Goal: Task Accomplishment & Management: Use online tool/utility

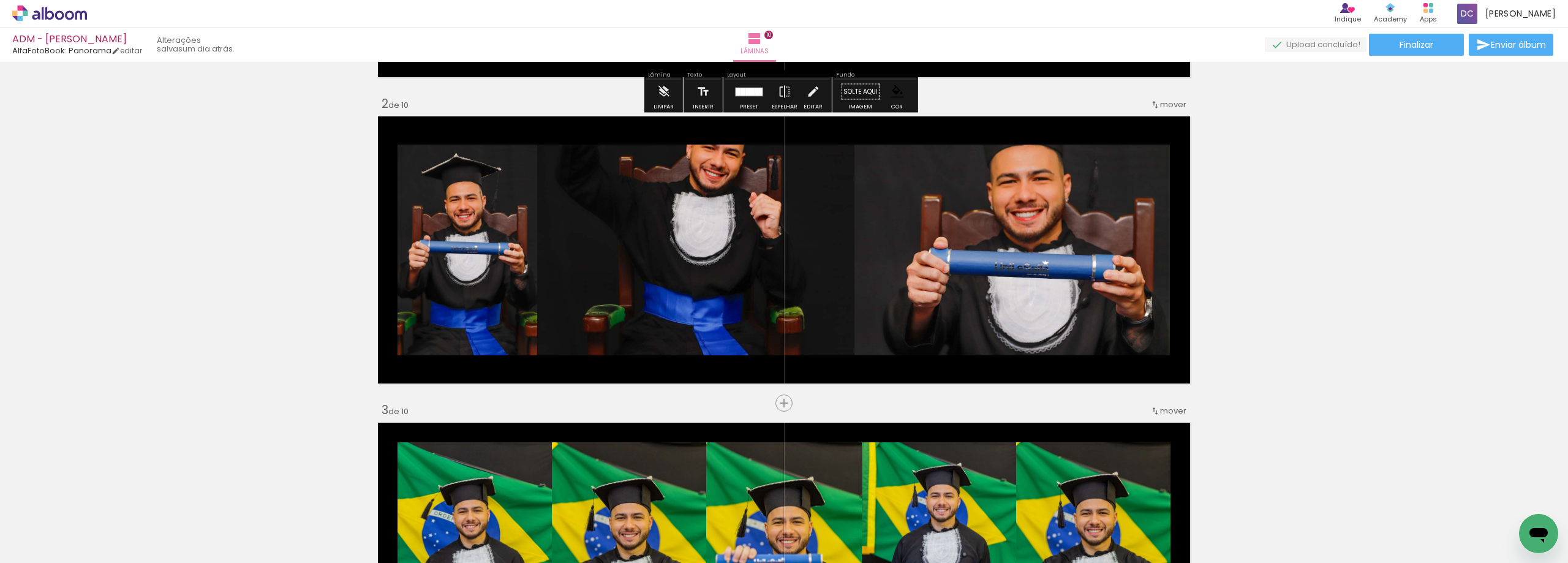
scroll to position [306, 0]
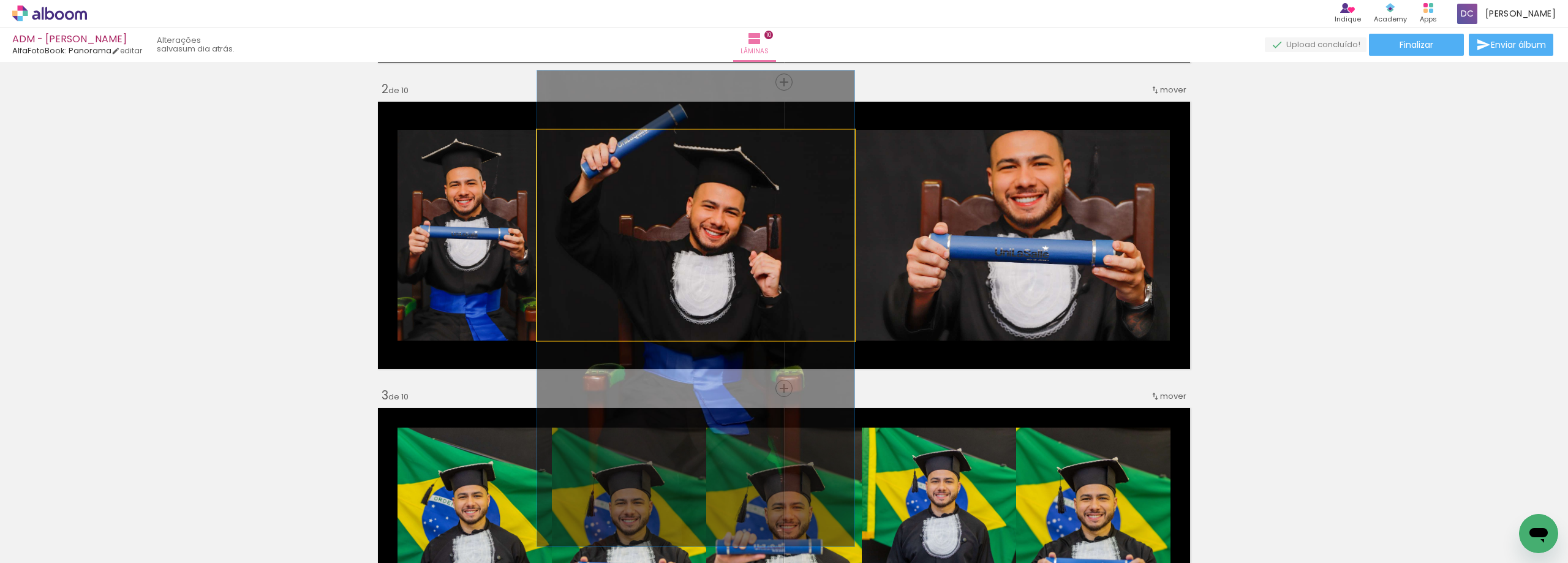
drag, startPoint x: 717, startPoint y: 230, endPoint x: 720, endPoint y: 304, distance: 74.1
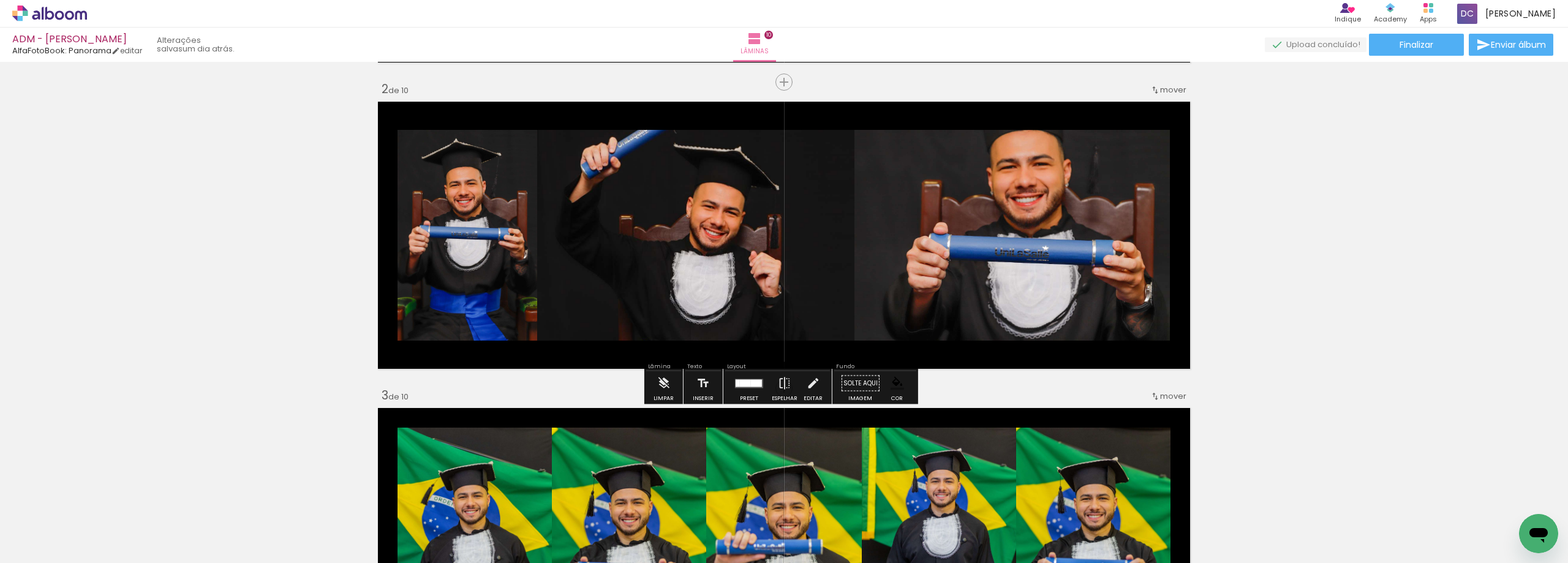
click at [640, 265] on quentale-photo at bounding box center [696, 235] width 317 height 211
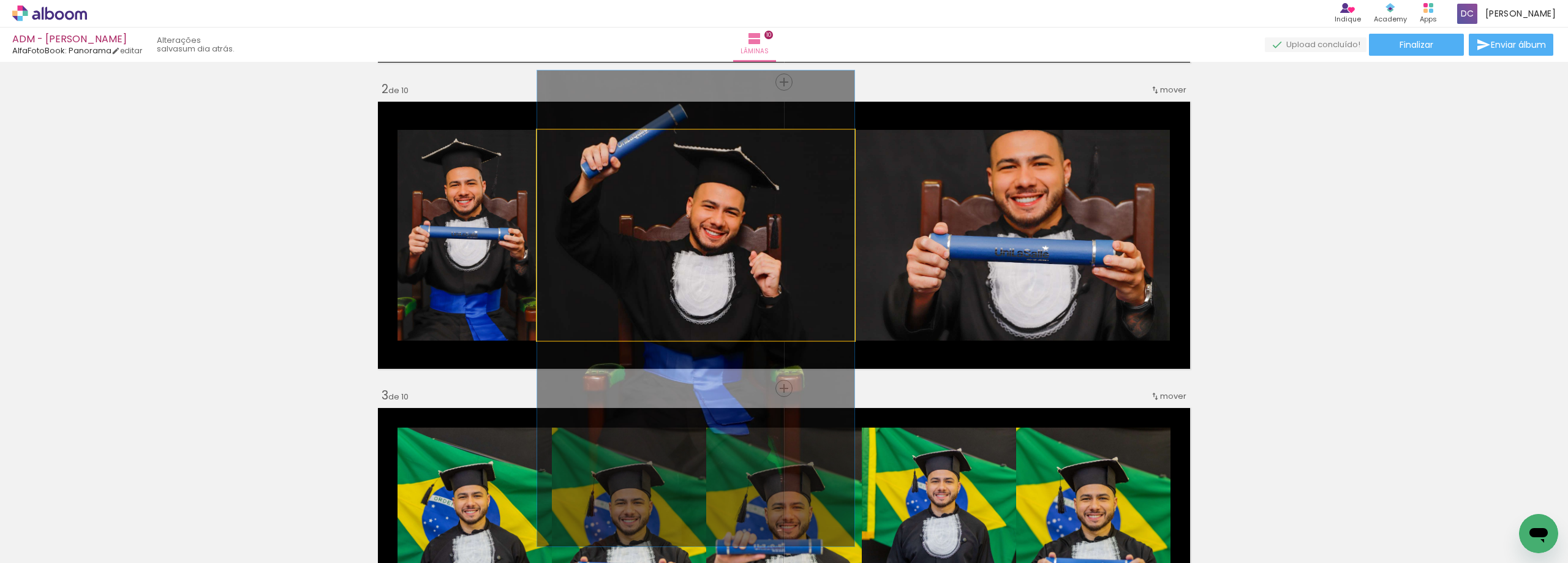
click at [640, 265] on quentale-photo at bounding box center [696, 235] width 317 height 211
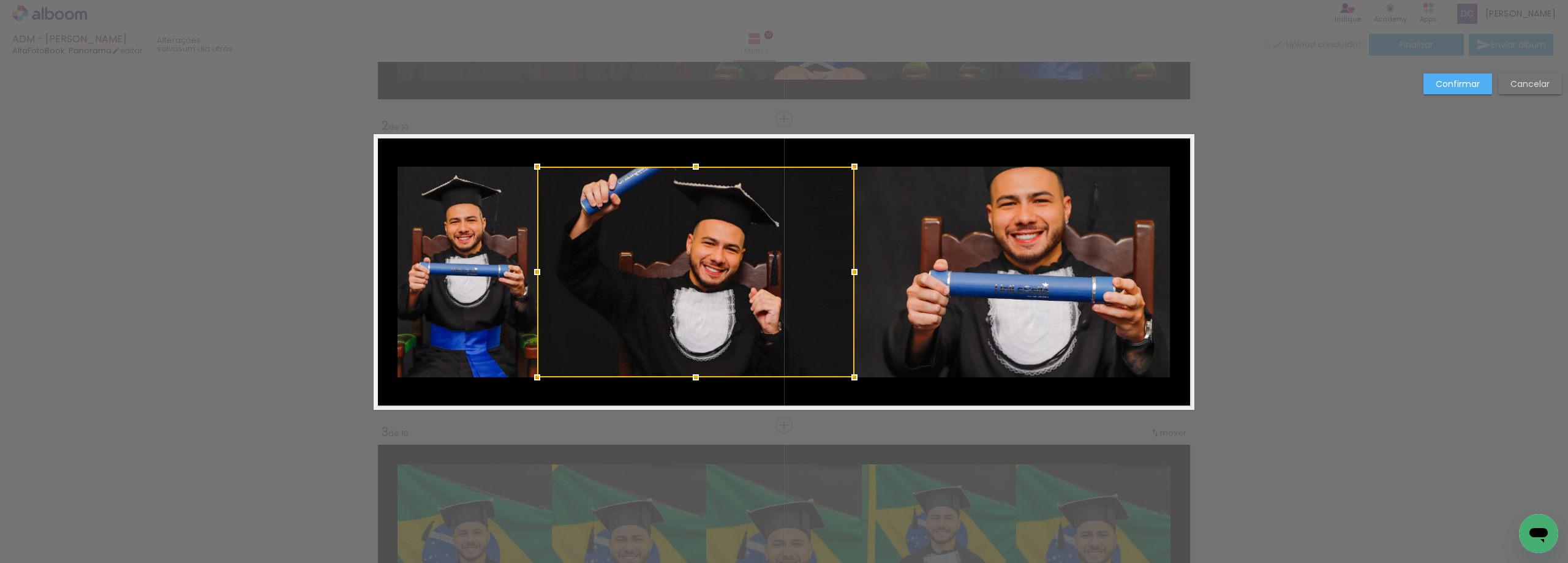
scroll to position [268, 0]
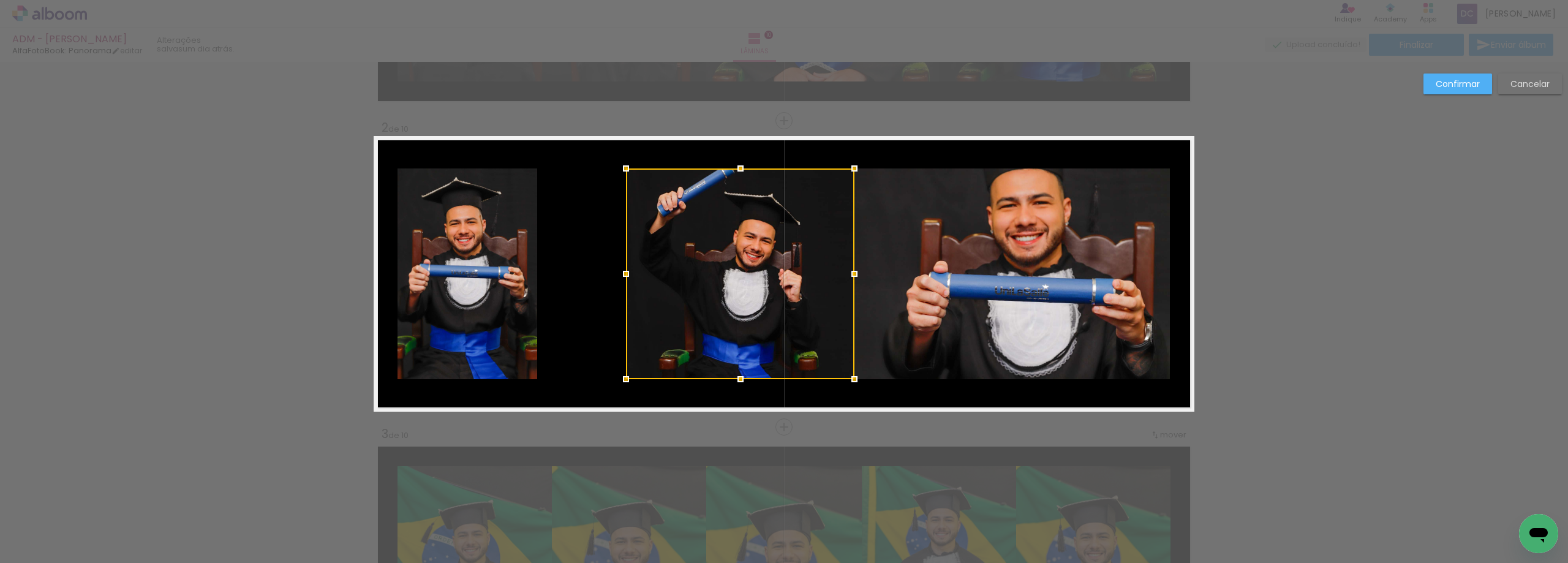
drag, startPoint x: 533, startPoint y: 276, endPoint x: 621, endPoint y: 280, distance: 88.1
click at [621, 280] on div at bounding box center [626, 274] width 24 height 24
click at [692, 236] on div at bounding box center [743, 274] width 229 height 211
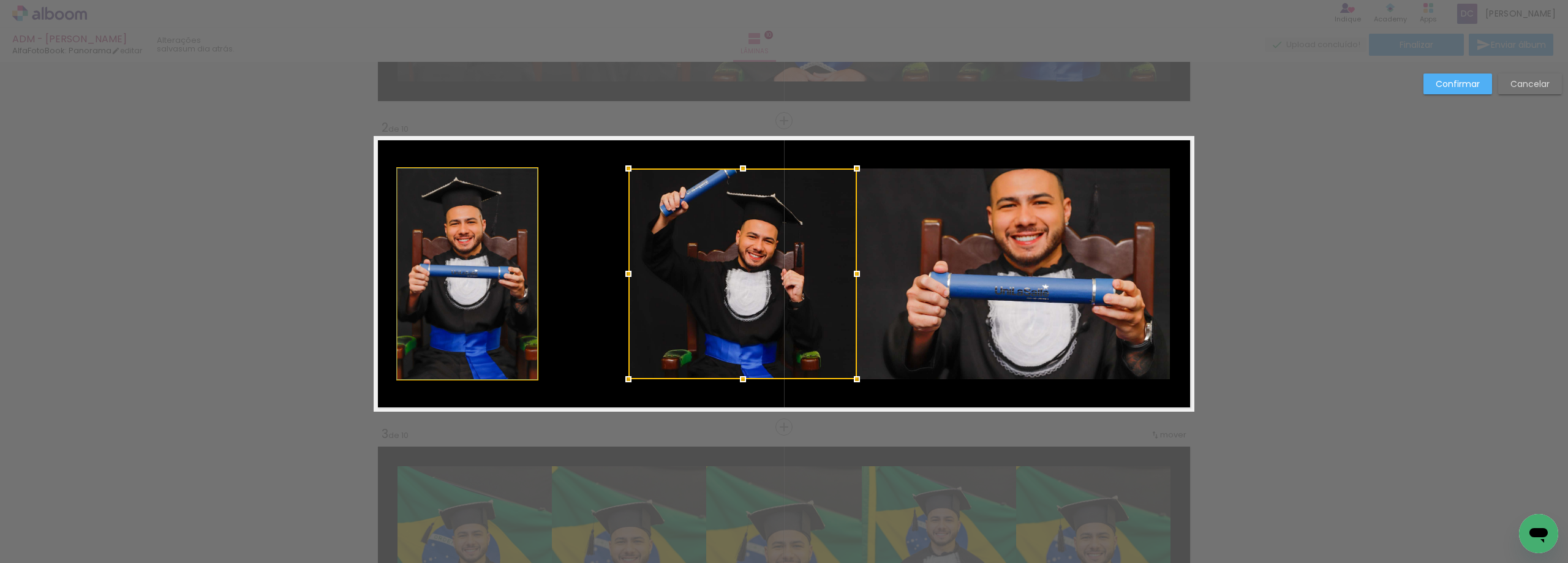
click at [486, 240] on quentale-photo at bounding box center [467, 274] width 140 height 211
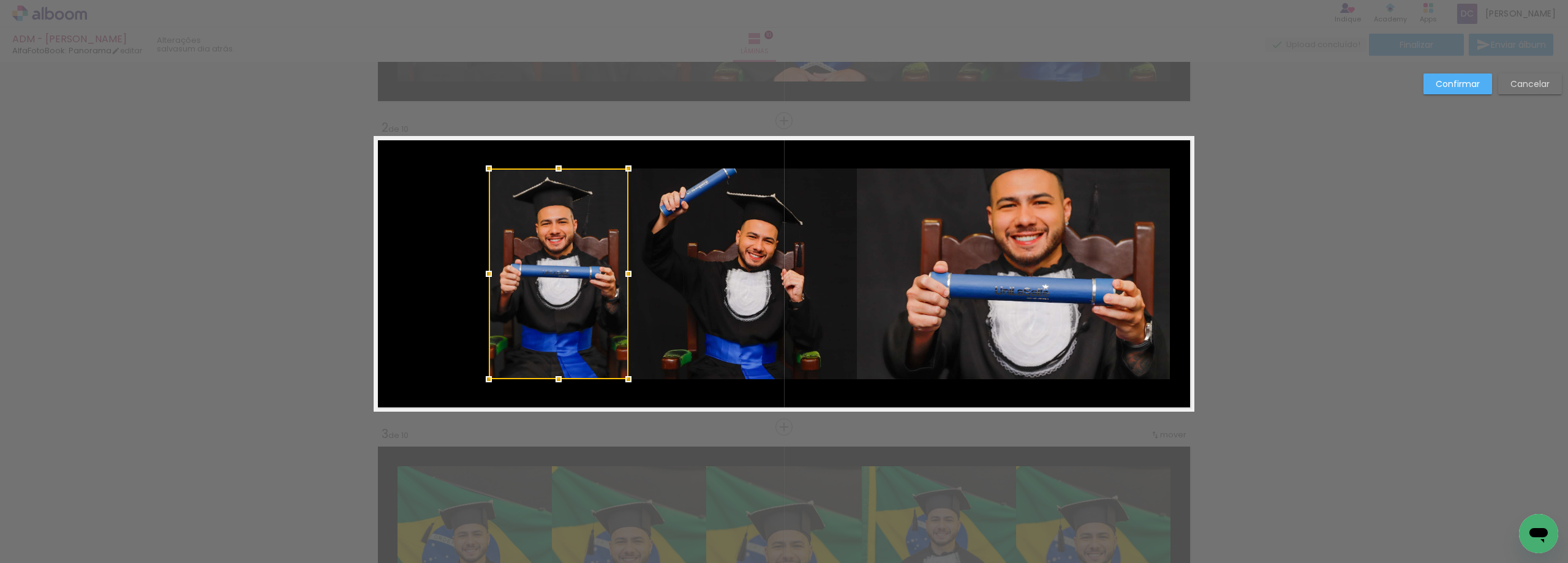
drag, startPoint x: 471, startPoint y: 240, endPoint x: 561, endPoint y: 242, distance: 90.0
click at [561, 242] on div at bounding box center [558, 274] width 140 height 211
click at [913, 235] on quentale-photo at bounding box center [1012, 274] width 316 height 211
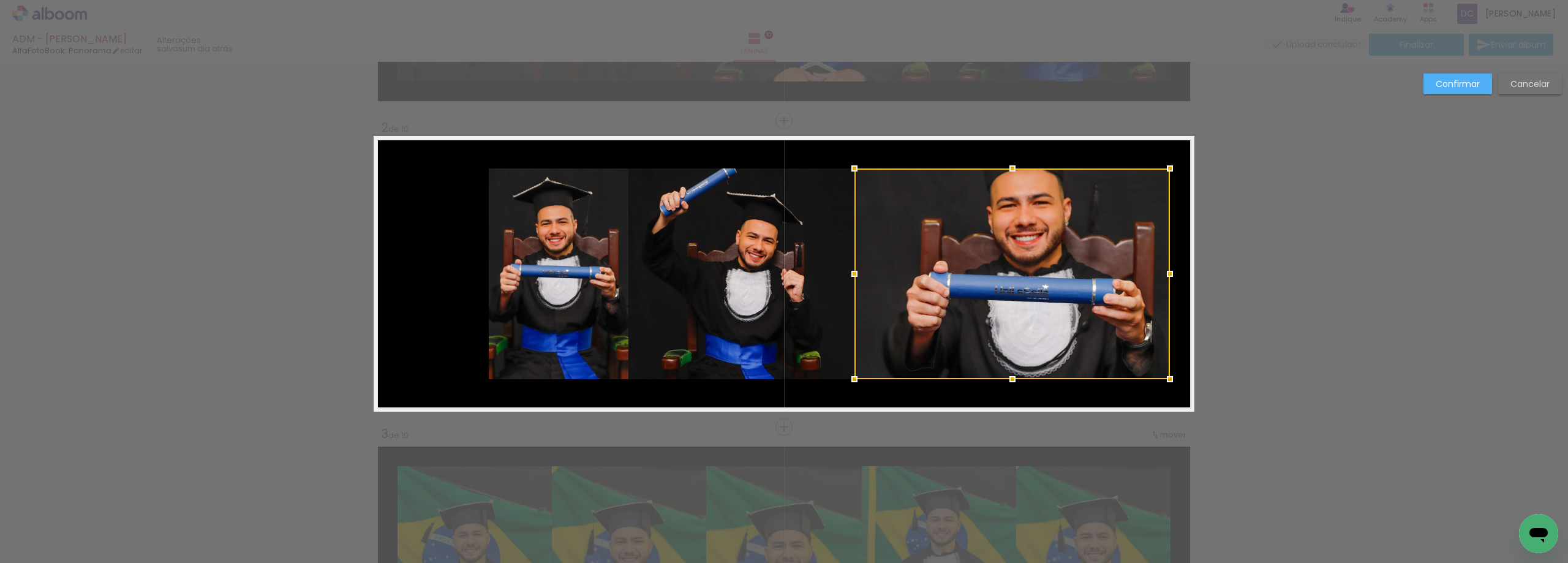
click at [887, 233] on div at bounding box center [1012, 274] width 316 height 211
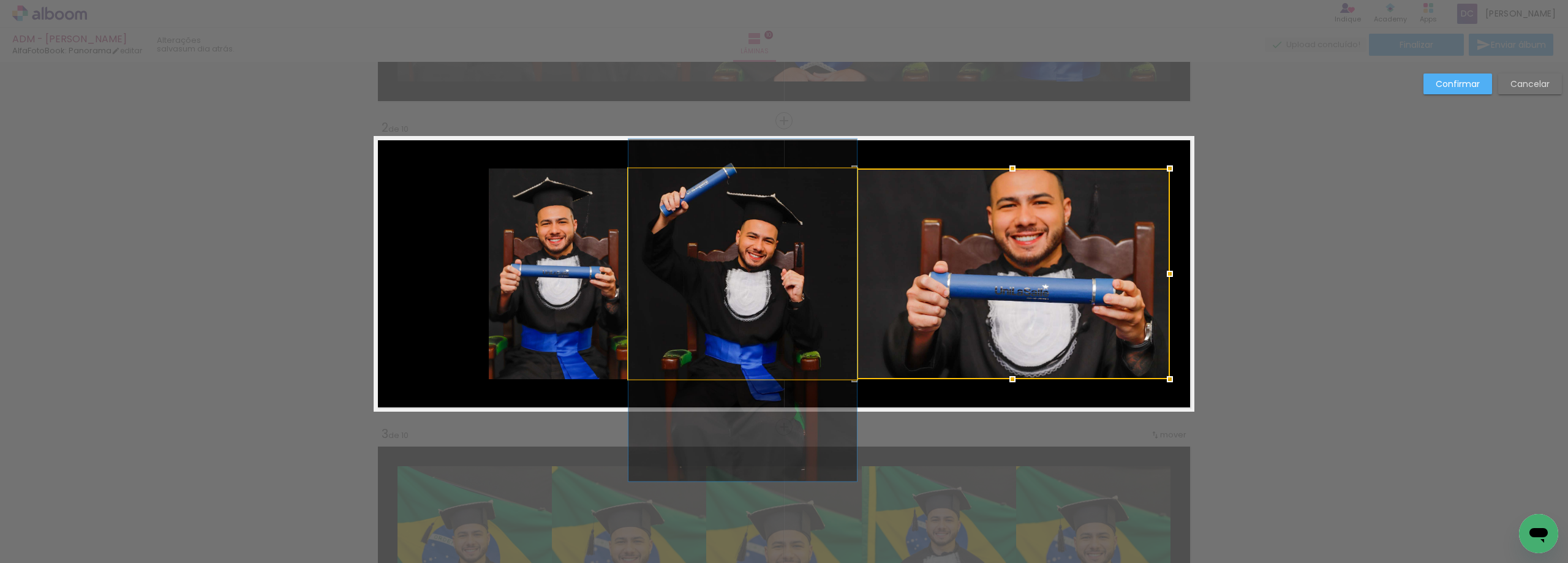
click at [738, 244] on quentale-photo at bounding box center [743, 274] width 229 height 211
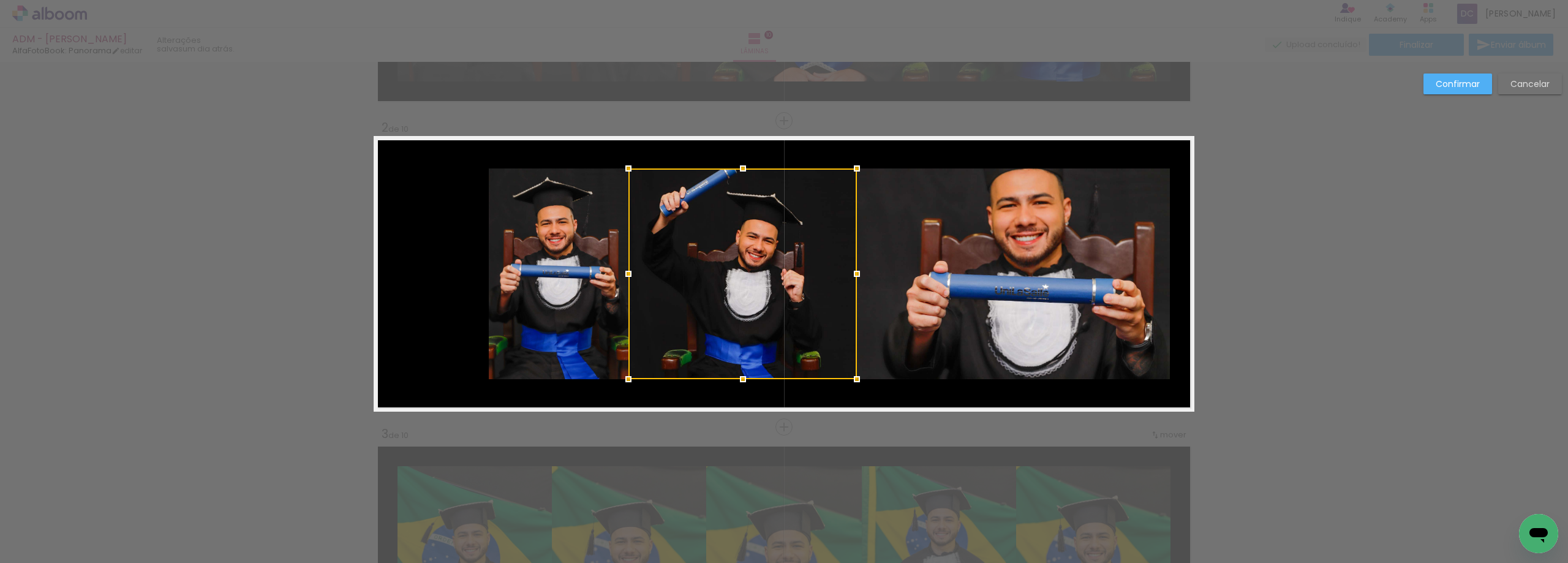
click at [0, 0] on slot "Confirmar" at bounding box center [0, 0] width 0 height 0
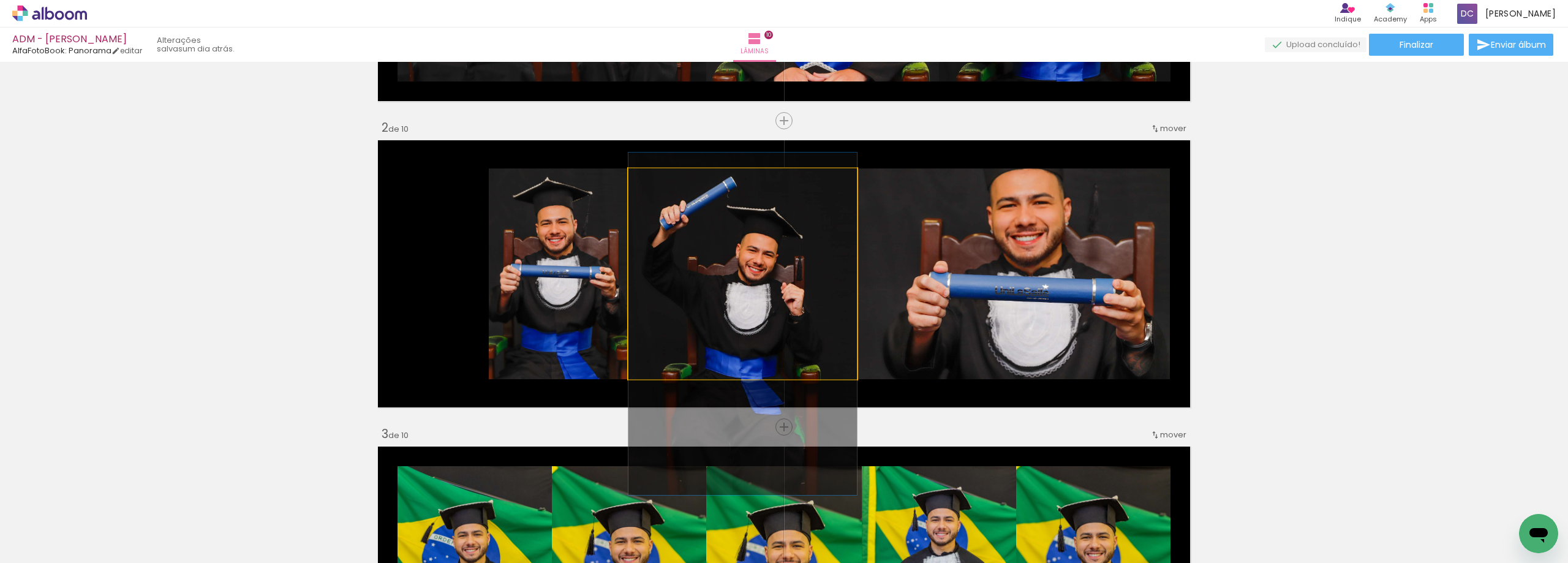
drag, startPoint x: 759, startPoint y: 240, endPoint x: 757, endPoint y: 253, distance: 13.2
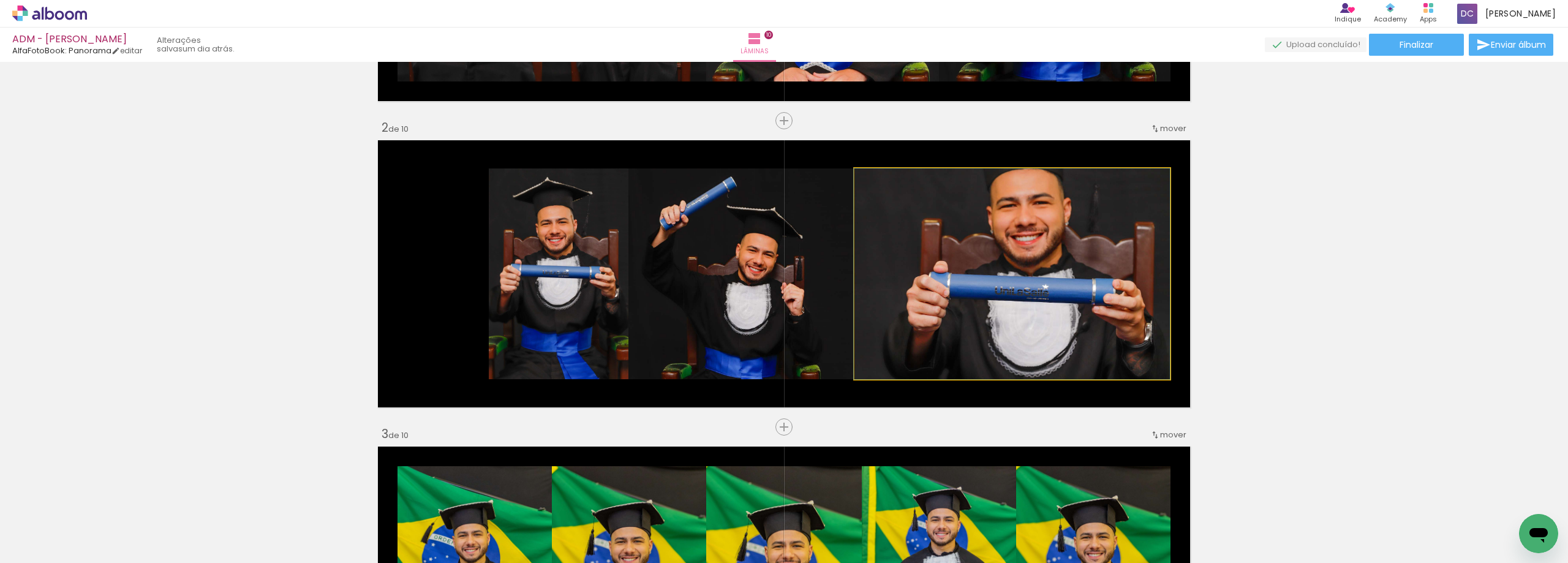
click at [1044, 233] on quentale-photo at bounding box center [1012, 274] width 316 height 211
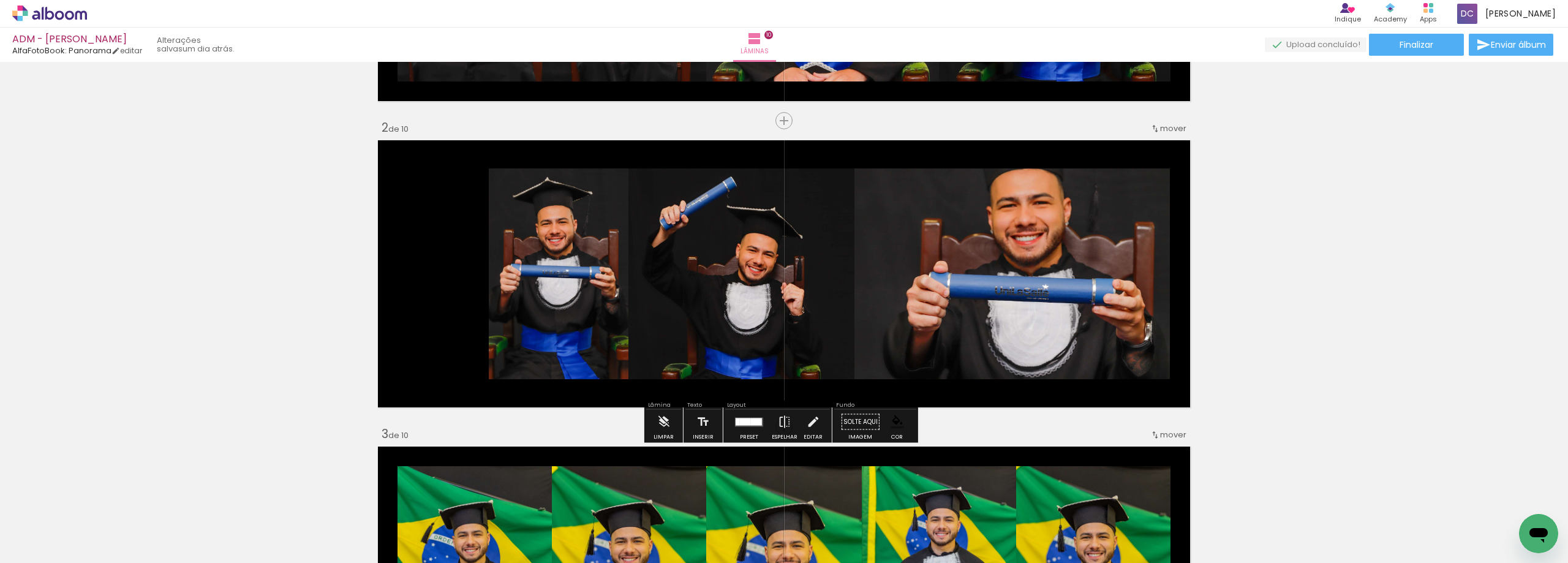
click at [1062, 216] on quentale-photo at bounding box center [1012, 274] width 316 height 211
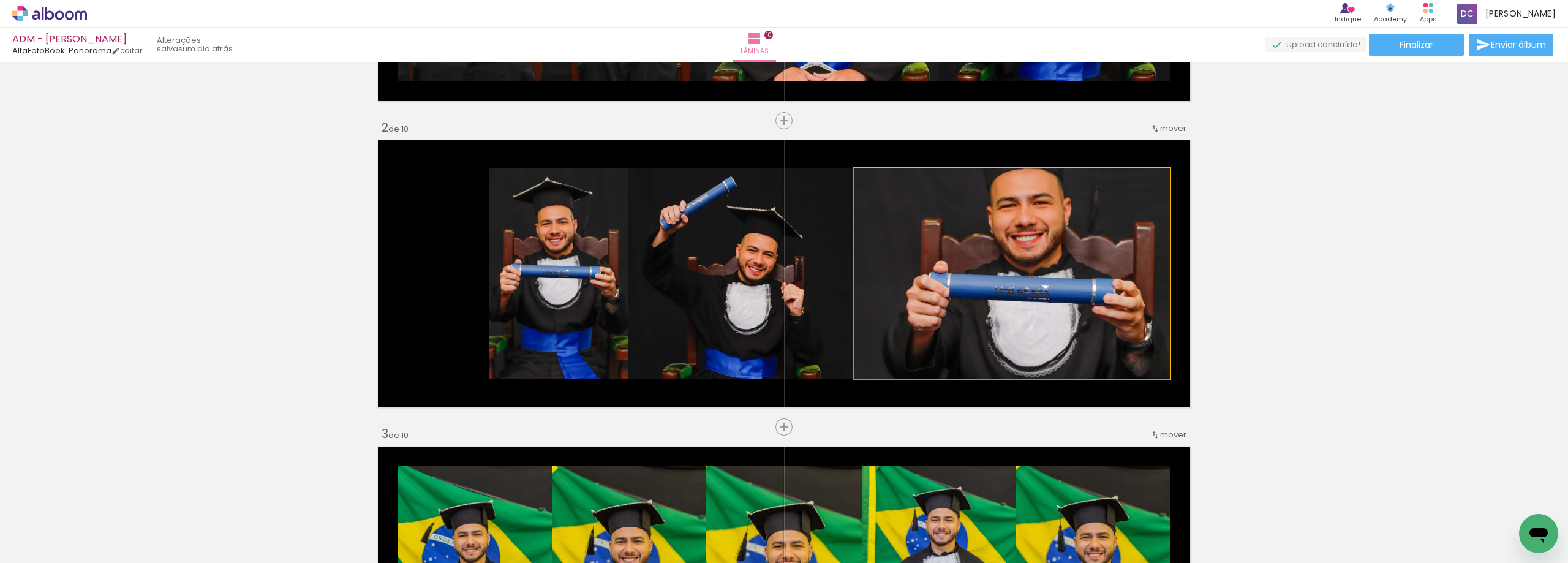
click at [1062, 216] on quentale-photo at bounding box center [1012, 274] width 316 height 211
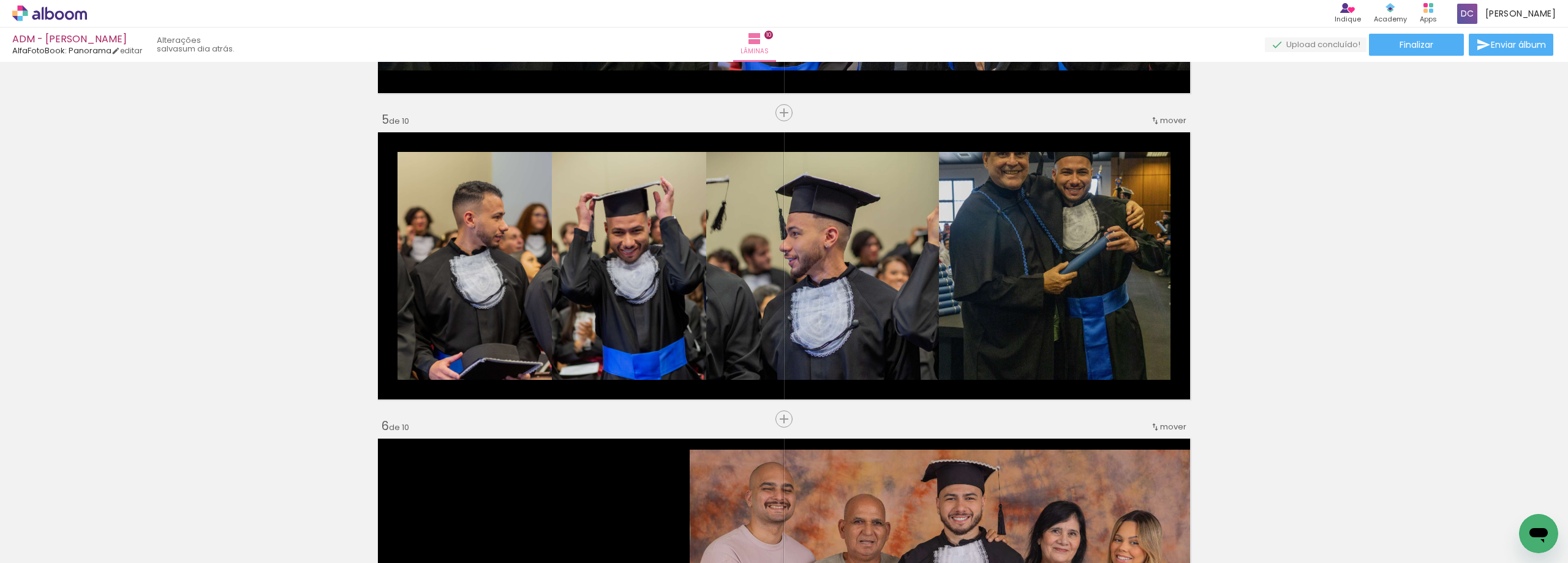
scroll to position [1248, 0]
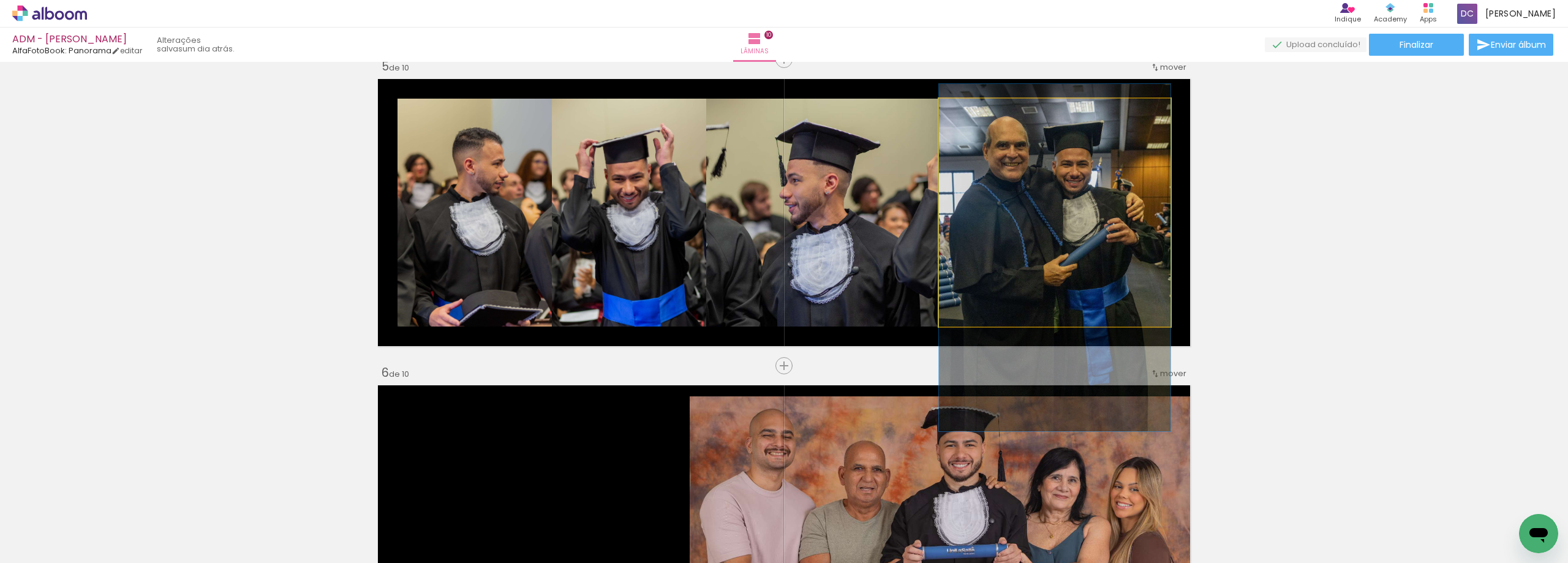
drag, startPoint x: 1056, startPoint y: 157, endPoint x: 1057, endPoint y: 203, distance: 46.0
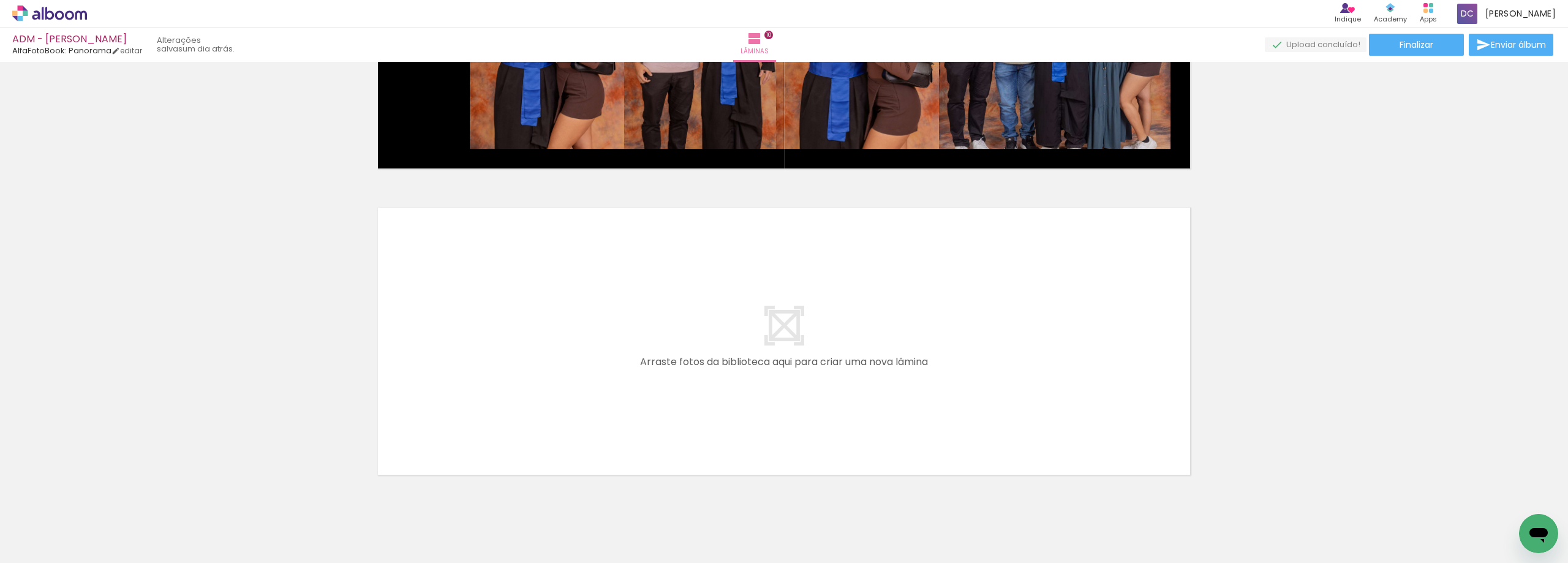
scroll to position [2964, 0]
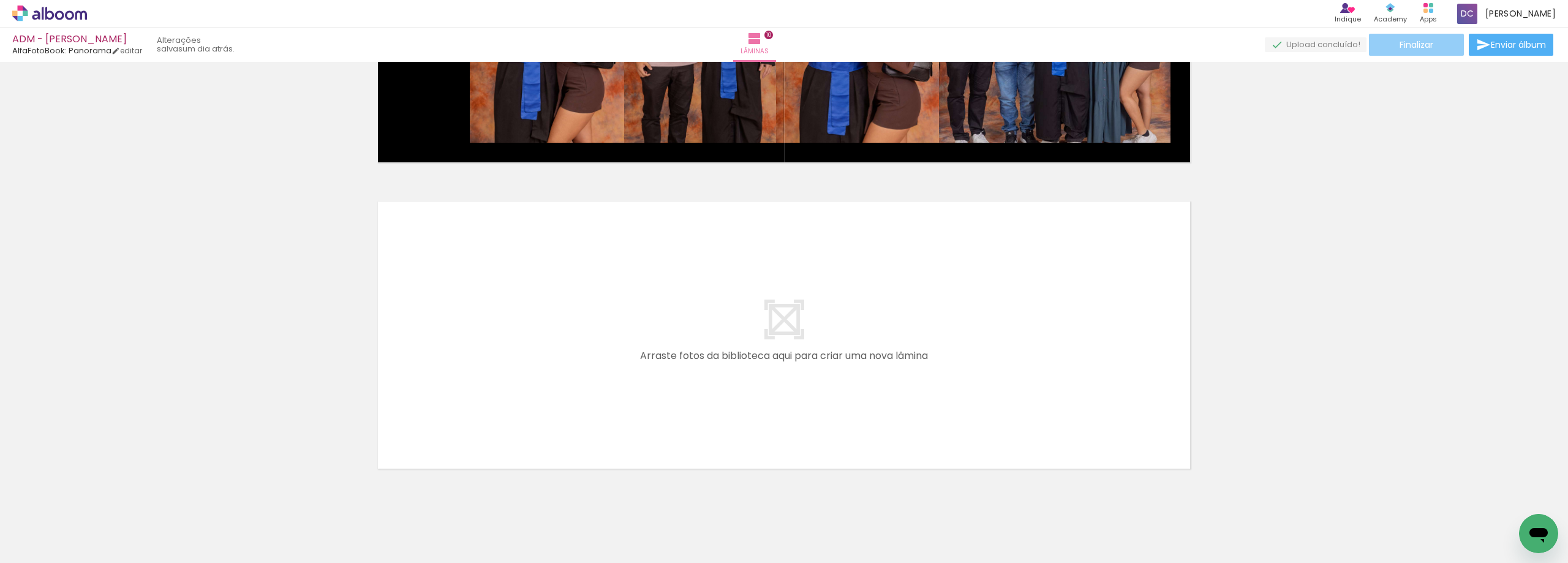
click at [1406, 47] on span "Finalizar" at bounding box center [1416, 44] width 34 height 8
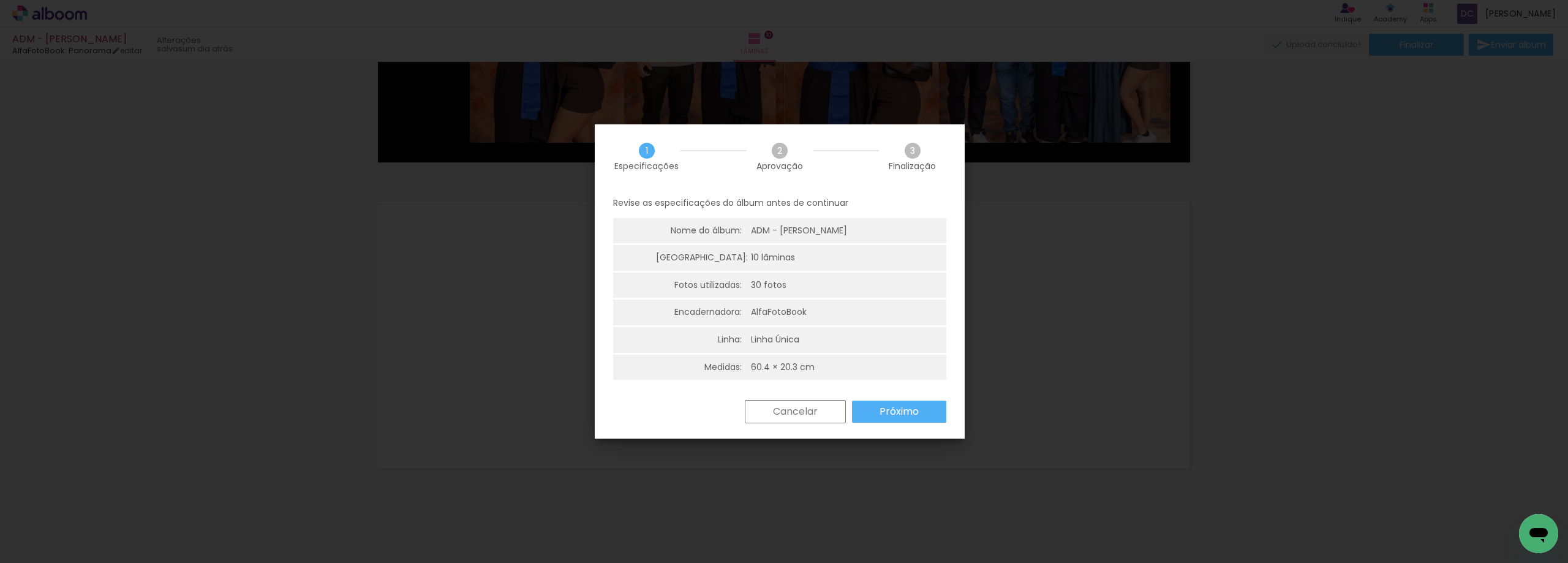
click at [0, 0] on slot "Próximo" at bounding box center [0, 0] width 0 height 0
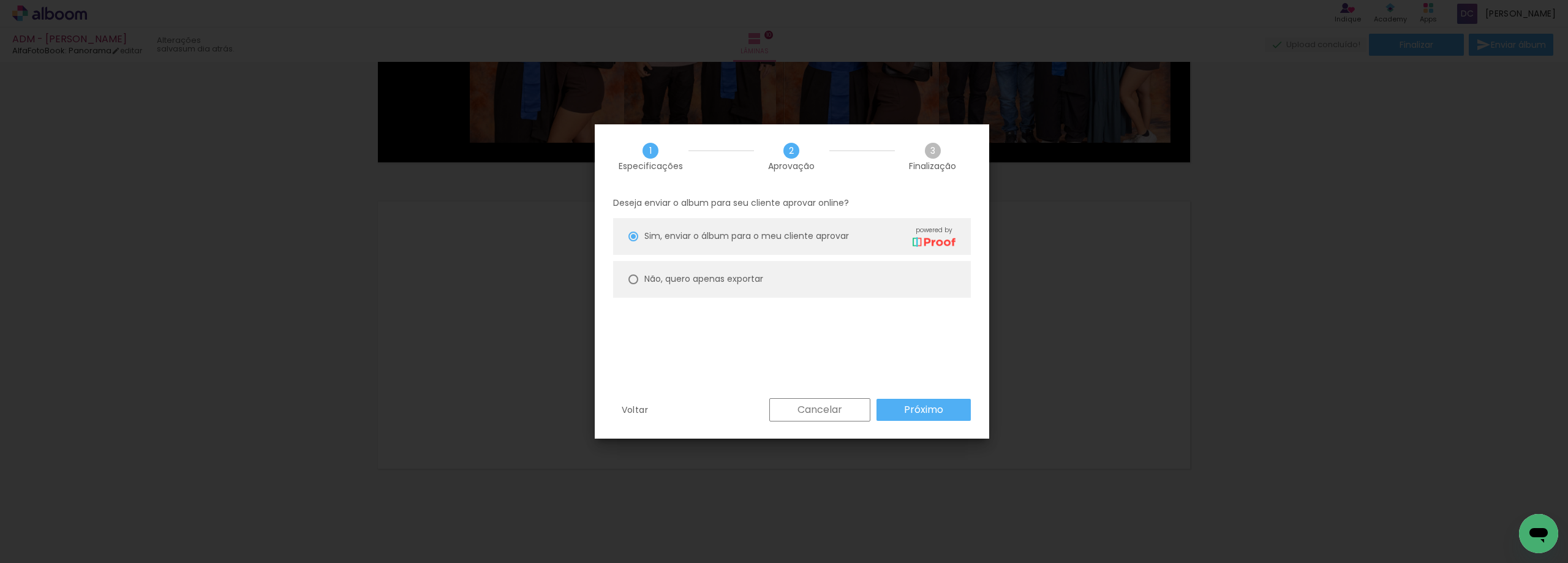
click at [0, 0] on slot "Próximo" at bounding box center [0, 0] width 0 height 0
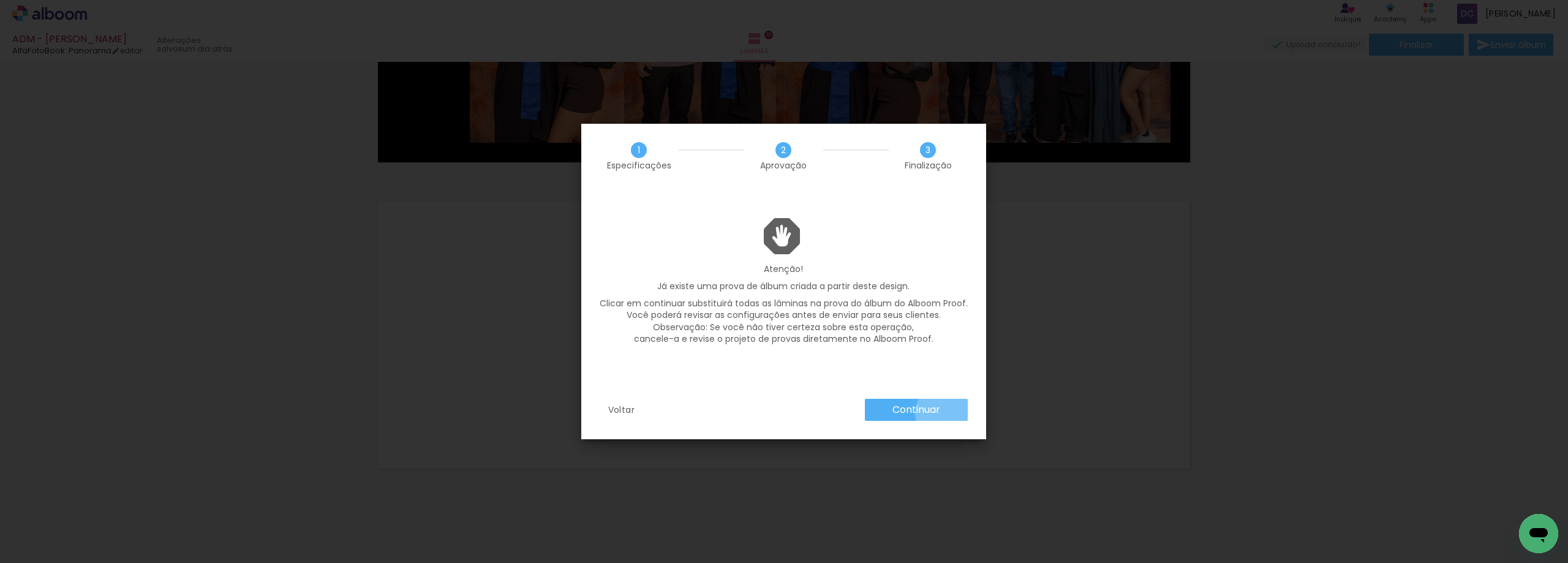
click at [943, 413] on paper-button "Continuar" at bounding box center [916, 410] width 103 height 22
